Goal: Task Accomplishment & Management: Use online tool/utility

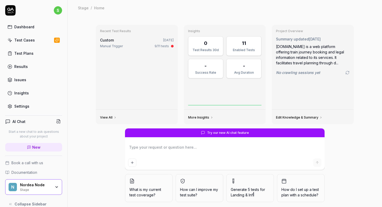
type textarea "*"
click at [28, 39] on div "Test Cases" at bounding box center [24, 39] width 21 height 5
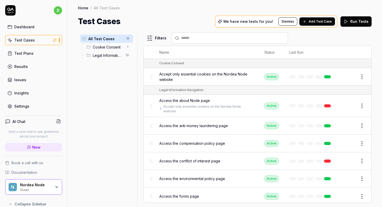
click at [32, 103] on link "Settings" at bounding box center [33, 106] width 57 height 10
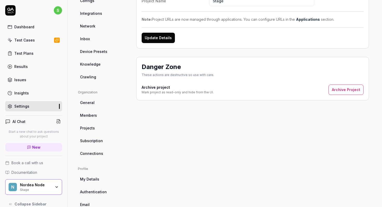
scroll to position [101, 0]
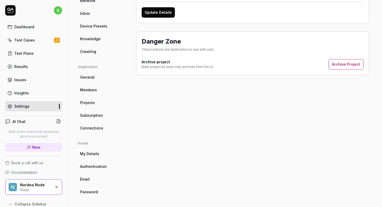
click at [101, 166] on span "Authentication" at bounding box center [93, 166] width 27 height 5
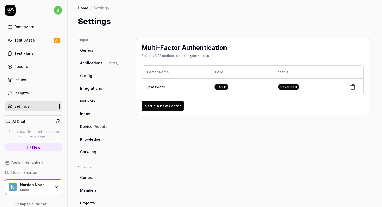
click at [31, 39] on div "Test Cases" at bounding box center [24, 39] width 21 height 5
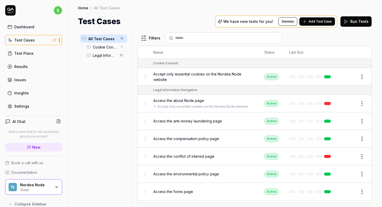
click at [133, 68] on div at bounding box center [133, 119] width 6 height 175
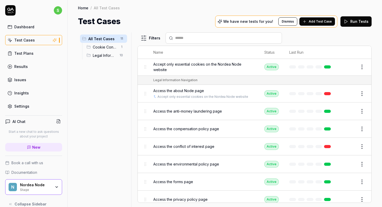
scroll to position [16, 0]
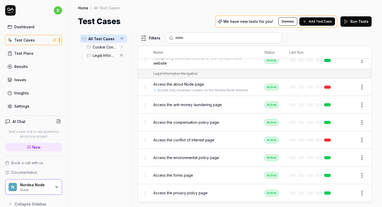
click at [216, 105] on span "Access the anti-money laundering page" at bounding box center [187, 104] width 69 height 5
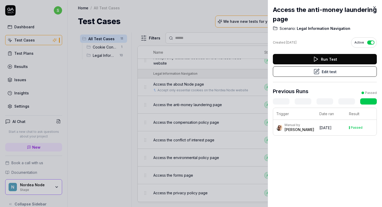
click at [313, 58] on button "Run Test" at bounding box center [325, 59] width 104 height 10
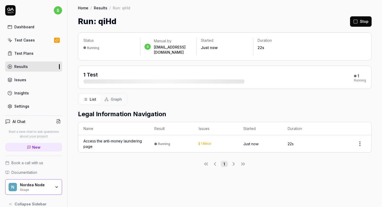
click at [102, 9] on link "Results" at bounding box center [101, 7] width 14 height 5
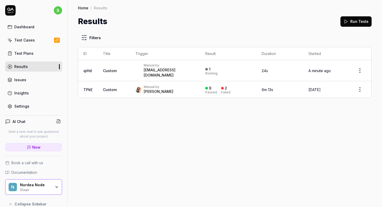
click at [189, 88] on div "Manual by [PERSON_NAME]" at bounding box center [164, 89] width 59 height 9
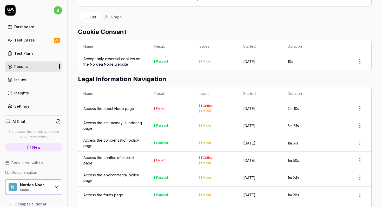
scroll to position [128, 0]
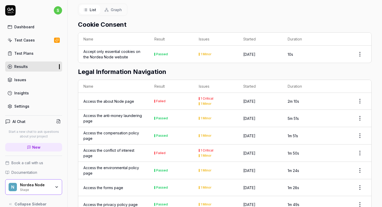
click at [182, 119] on td "Passed" at bounding box center [171, 118] width 44 height 17
click at [118, 116] on div "Access the anti-money laundering page" at bounding box center [113, 118] width 61 height 11
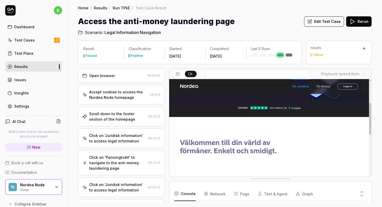
click at [118, 77] on div "Open browser" at bounding box center [113, 75] width 63 height 5
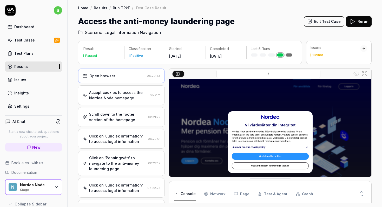
click at [133, 94] on div "Accept cookies to access the Nordea Node homepage" at bounding box center [118, 95] width 58 height 11
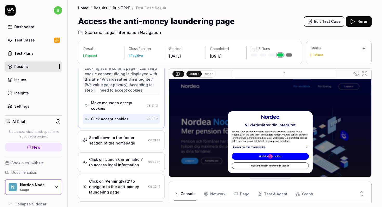
scroll to position [63, 0]
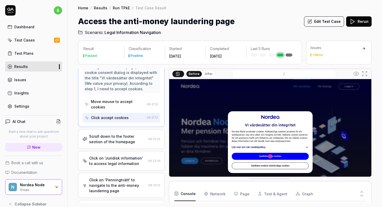
click at [125, 139] on div "Scroll down to the footer section of the homepage" at bounding box center [117, 139] width 57 height 11
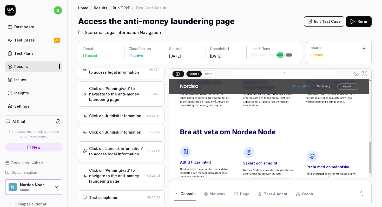
scroll to position [424, 0]
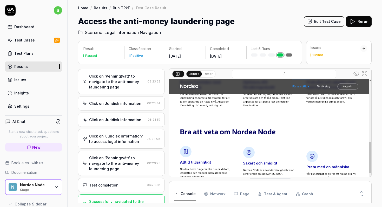
click at [320, 21] on button "Edit Test Case" at bounding box center [324, 21] width 40 height 10
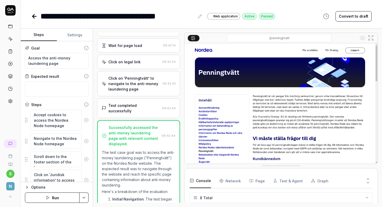
click at [33, 16] on icon at bounding box center [34, 16] width 4 height 0
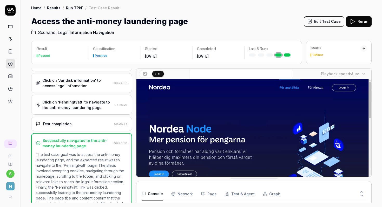
scroll to position [266, 0]
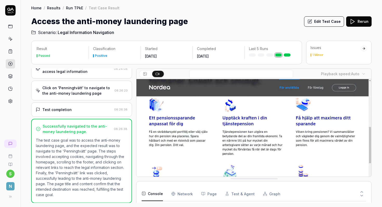
click at [317, 51] on div "Issues 1 Minor" at bounding box center [336, 50] width 50 height 11
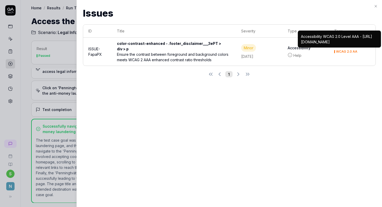
click at [171, 55] on div "Ensure the contrast between foreground and background colors meets WCAG 2 AAA e…" at bounding box center [174, 57] width 114 height 11
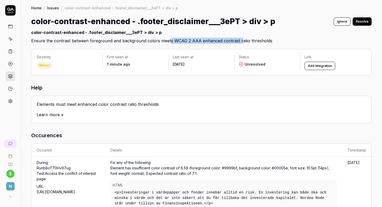
drag, startPoint x: 172, startPoint y: 39, endPoint x: 240, endPoint y: 41, distance: 67.4
click at [240, 41] on h2 "color-contrast-enhanced - .footer_disclaimer___3ePT > div > p Ensure the contra…" at bounding box center [201, 35] width 341 height 17
drag, startPoint x: 209, startPoint y: 81, endPoint x: 208, endPoint y: 84, distance: 2.7
click at [10, 37] on icon at bounding box center [10, 39] width 5 height 5
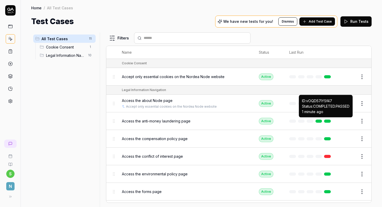
click at [328, 120] on link at bounding box center [327, 121] width 7 height 3
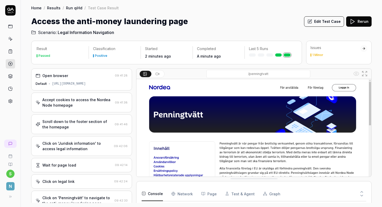
click at [316, 21] on button "Edit Test Case" at bounding box center [324, 21] width 40 height 10
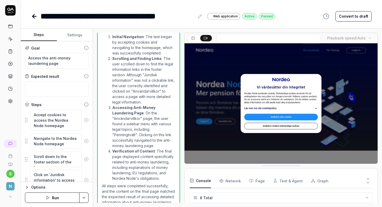
scroll to position [255, 0]
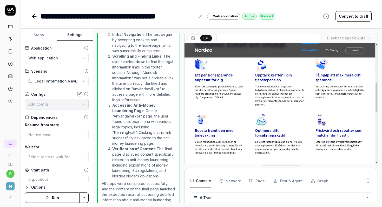
click at [72, 35] on button "Settings" at bounding box center [75, 35] width 36 height 12
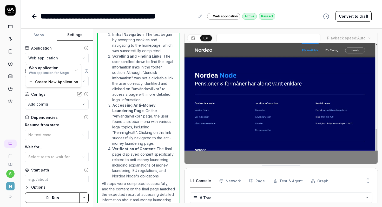
click at [60, 57] on html "**********" at bounding box center [191, 103] width 382 height 207
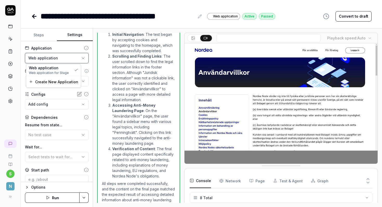
click at [63, 50] on html "**********" at bounding box center [191, 103] width 382 height 207
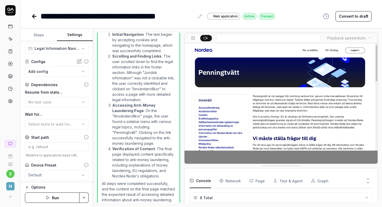
scroll to position [47, 0]
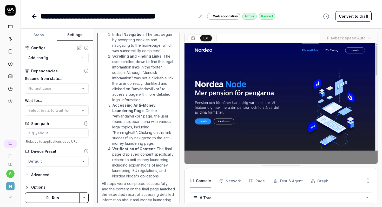
click at [32, 190] on div "Options" at bounding box center [59, 188] width 57 height 6
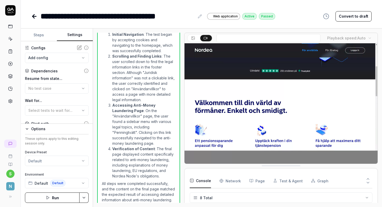
click at [37, 132] on div "Options" at bounding box center [59, 129] width 57 height 6
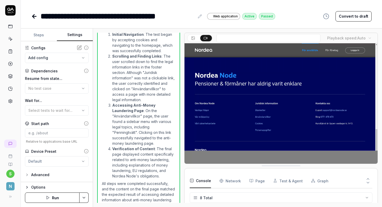
click at [37, 173] on div "Advanced" at bounding box center [40, 175] width 18 height 6
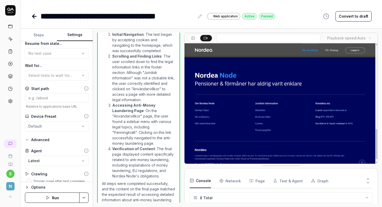
scroll to position [88, 0]
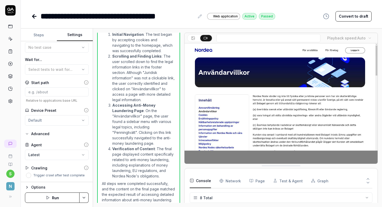
click at [37, 135] on div "Advanced" at bounding box center [40, 134] width 18 height 6
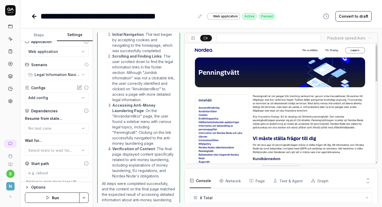
scroll to position [0, 0]
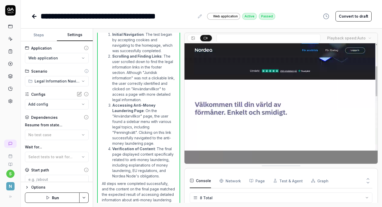
click at [40, 35] on button "Steps" at bounding box center [39, 35] width 36 height 12
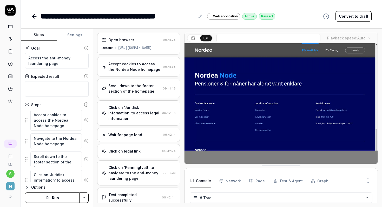
click at [135, 44] on div "Open browser 09:41:28 Default [URL][DOMAIN_NAME]" at bounding box center [138, 44] width 83 height 22
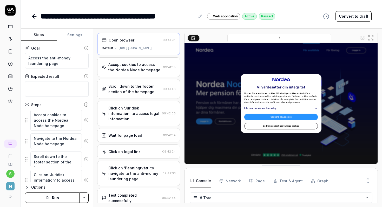
click at [14, 26] on link at bounding box center [10, 26] width 9 height 9
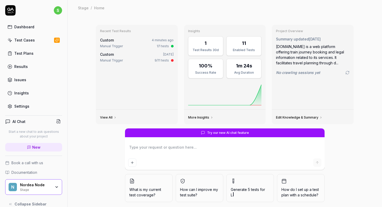
scroll to position [1, 0]
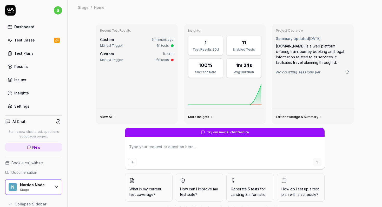
click at [22, 40] on div "Test Cases" at bounding box center [24, 39] width 21 height 5
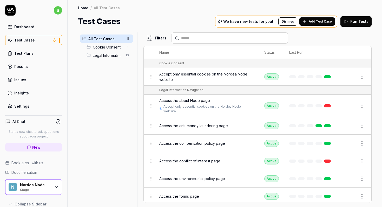
click at [190, 75] on span "Accept only essential cookies on the Nordea Node website" at bounding box center [206, 76] width 95 height 11
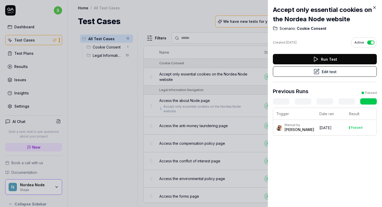
click at [289, 71] on button "Edit test" at bounding box center [325, 72] width 104 height 10
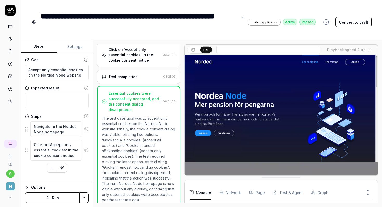
scroll to position [46, 0]
drag, startPoint x: 27, startPoint y: 68, endPoint x: 82, endPoint y: 74, distance: 55.2
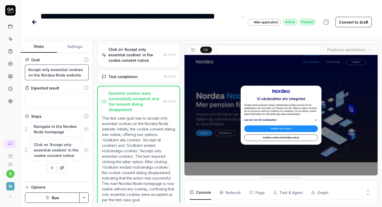
click at [82, 74] on textarea "Accept only essential cookies on the Nordea Node website" at bounding box center [57, 73] width 64 height 16
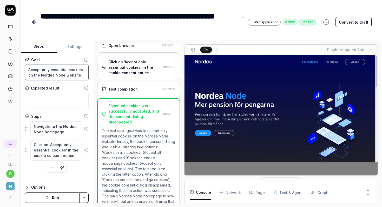
scroll to position [0, 0]
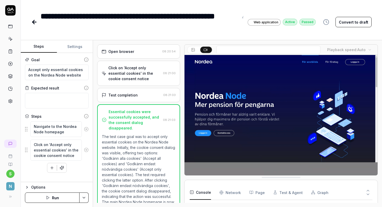
click at [132, 51] on div "Open browser" at bounding box center [121, 51] width 26 height 5
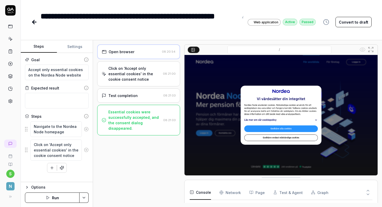
click at [141, 72] on div "Click on 'Accept only essential cookies' in the cookie consent notice" at bounding box center [134, 74] width 53 height 16
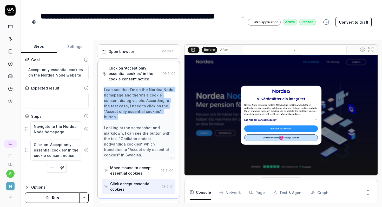
drag, startPoint x: 103, startPoint y: 89, endPoint x: 146, endPoint y: 116, distance: 50.2
click at [146, 116] on div "I can see that I'm on the Nordea Node homepage and there's a cookie consent dia…" at bounding box center [139, 122] width 74 height 75
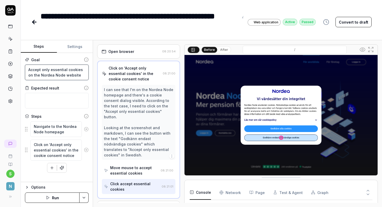
drag, startPoint x: 44, startPoint y: 72, endPoint x: 89, endPoint y: 76, distance: 45.5
click at [89, 76] on div "Goal Accept only essential cookies on the Nordea Node website Expected result S…" at bounding box center [57, 117] width 72 height 129
drag, startPoint x: 32, startPoint y: 125, endPoint x: 68, endPoint y: 156, distance: 47.7
click at [68, 156] on fieldset "Navigate to the Nordea Node homepage Click on 'Accept only essential cookies' i…" at bounding box center [57, 141] width 64 height 40
click at [87, 158] on div "Click on 'Accept only essential cookies' in the cookie consent notice" at bounding box center [57, 151] width 64 height 22
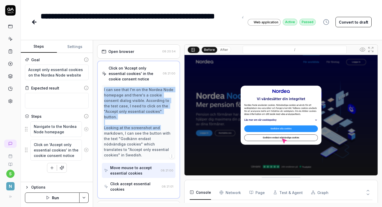
drag, startPoint x: 104, startPoint y: 89, endPoint x: 163, endPoint y: 124, distance: 68.9
click at [163, 124] on div "I can see that I'm on the Nordea Node homepage and there's a cookie consent dia…" at bounding box center [138, 122] width 69 height 71
click at [163, 115] on div "I can see that I'm on the Nordea Node homepage and there's a cookie consent dia…" at bounding box center [138, 122] width 69 height 71
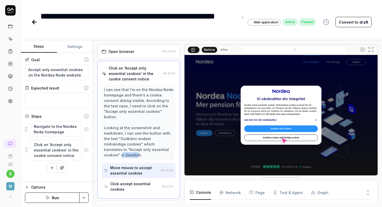
drag, startPoint x: 146, startPoint y: 144, endPoint x: 161, endPoint y: 145, distance: 14.8
click at [161, 145] on div "I can see that I'm on the Nordea Node homepage and there's a cookie consent dia…" at bounding box center [138, 122] width 69 height 71
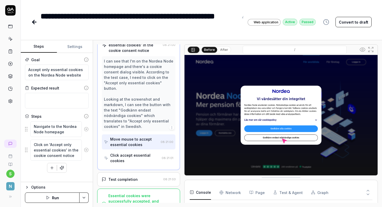
click at [149, 177] on div "Test completion" at bounding box center [132, 179] width 60 height 5
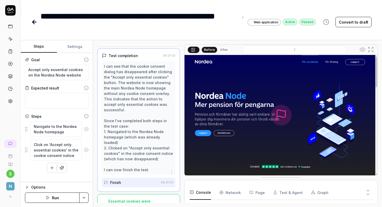
scroll to position [45, 0]
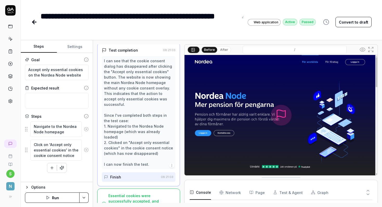
click at [36, 21] on icon at bounding box center [34, 22] width 6 height 6
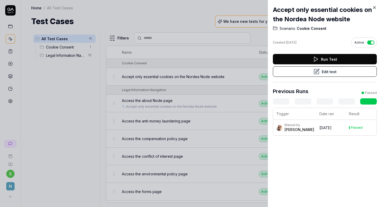
click at [190, 97] on div at bounding box center [191, 103] width 382 height 207
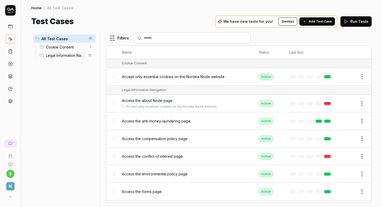
click at [229, 124] on div "Access the anti-money laundering page" at bounding box center [185, 121] width 127 height 11
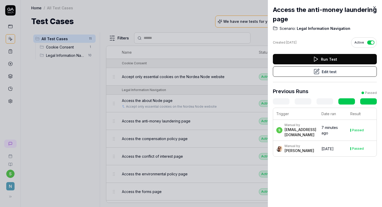
click at [284, 75] on button "Edit test" at bounding box center [325, 72] width 104 height 10
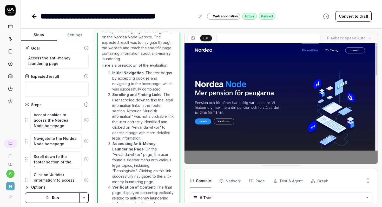
scroll to position [255, 0]
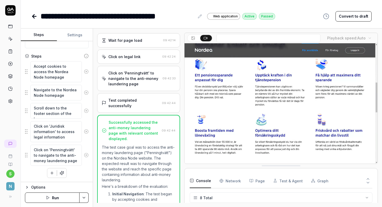
scroll to position [121, 0]
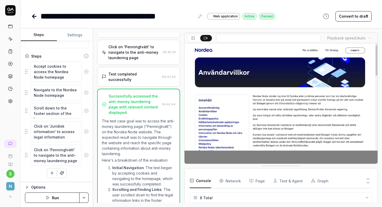
click at [34, 15] on icon at bounding box center [33, 17] width 2 height 4
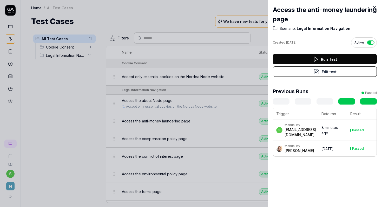
click at [216, 84] on div at bounding box center [191, 103] width 382 height 207
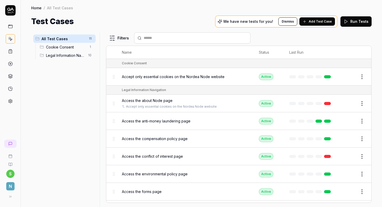
scroll to position [2, 0]
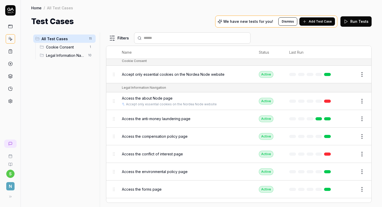
click at [206, 152] on div "Access the conflict of interest page" at bounding box center [185, 154] width 127 height 5
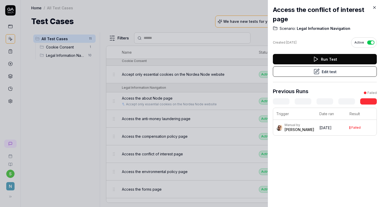
click at [301, 72] on button "Edit test" at bounding box center [325, 72] width 104 height 10
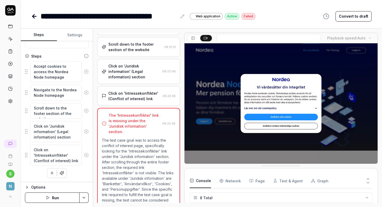
scroll to position [34, 0]
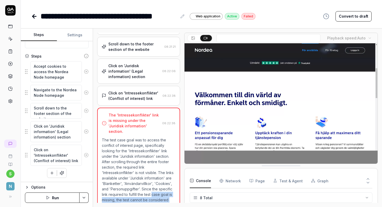
drag, startPoint x: 161, startPoint y: 185, endPoint x: 171, endPoint y: 194, distance: 13.1
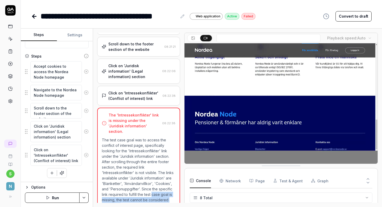
click at [171, 194] on p "The test case goal was to access the conflict of interest page, specifically lo…" at bounding box center [139, 173] width 74 height 71
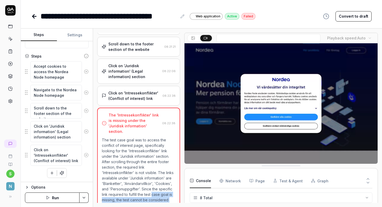
click at [38, 19] on link at bounding box center [34, 16] width 7 height 10
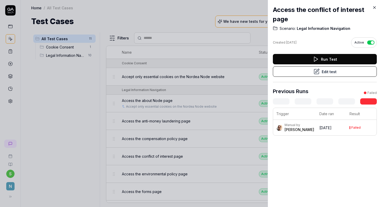
click at [186, 134] on div at bounding box center [191, 103] width 382 height 207
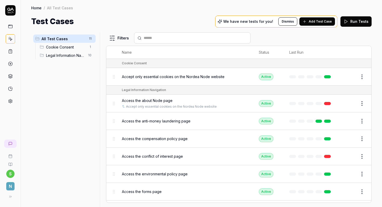
click at [210, 140] on div "Access the compensation policy page" at bounding box center [185, 138] width 127 height 5
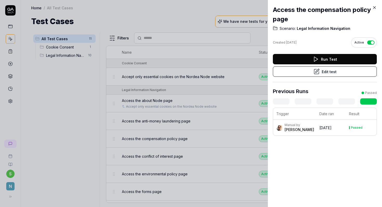
click at [297, 128] on div "[PERSON_NAME]" at bounding box center [300, 129] width 30 height 5
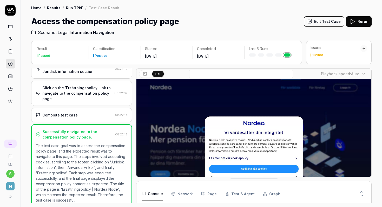
scroll to position [46, 0]
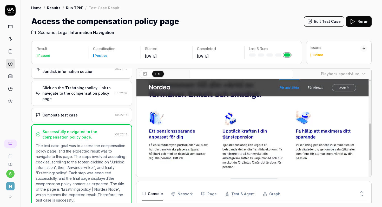
click at [329, 55] on div "1 Minor" at bounding box center [336, 55] width 50 height 3
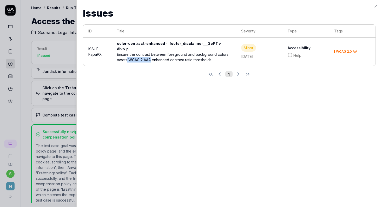
drag, startPoint x: 127, startPoint y: 60, endPoint x: 151, endPoint y: 60, distance: 23.7
click at [151, 60] on div "Ensure the contrast between foreground and background colors meets WCAG 2 AAA e…" at bounding box center [174, 57] width 114 height 11
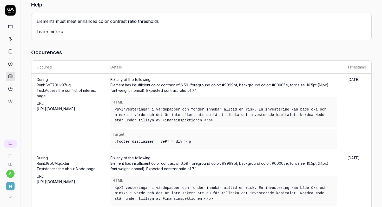
scroll to position [96, 0]
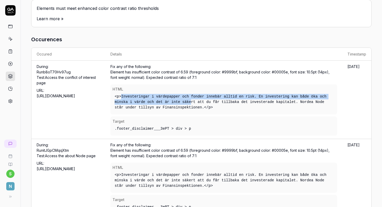
drag, startPoint x: 132, startPoint y: 94, endPoint x: 194, endPoint y: 103, distance: 62.5
click at [194, 103] on div "<p>Investeringar i värdepapper och fonder innebär alltid en risk. En investerin…" at bounding box center [224, 102] width 223 height 21
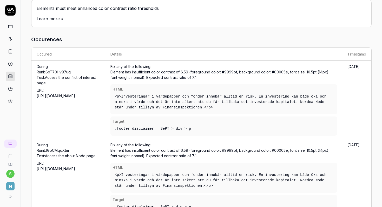
click at [199, 107] on div "<p>Investeringar i värdepapper och fonder innebär alltid en risk. En investerin…" at bounding box center [224, 102] width 223 height 21
